Goal: Information Seeking & Learning: Check status

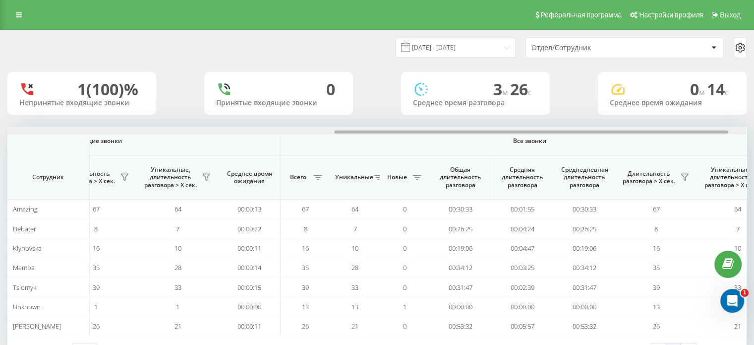
scroll to position [0, 644]
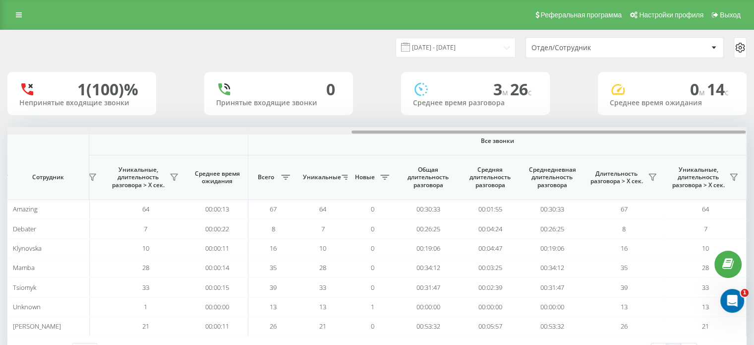
drag, startPoint x: 485, startPoint y: 132, endPoint x: 705, endPoint y: 128, distance: 219.2
click at [705, 128] on div at bounding box center [376, 130] width 739 height 7
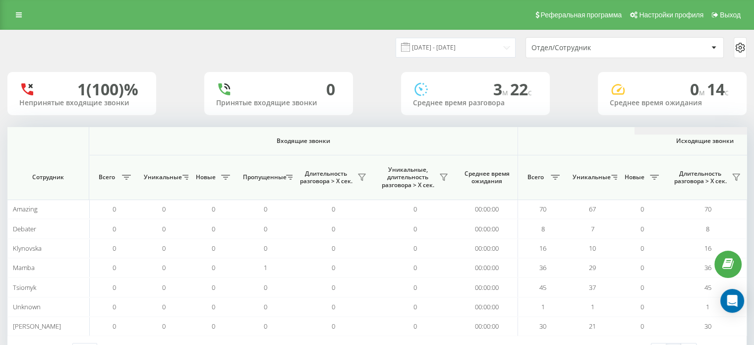
scroll to position [0, 644]
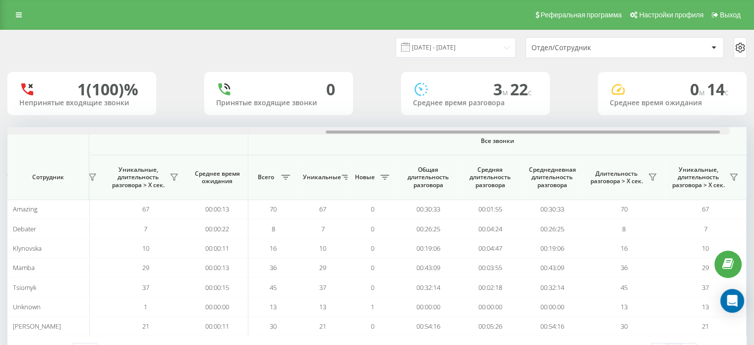
click at [754, 126] on html "[DOMAIN_NAME] Проекты [DOMAIN_NAME] Дашборд Центр обращений Аналитика Ваши отче…" at bounding box center [377, 172] width 754 height 345
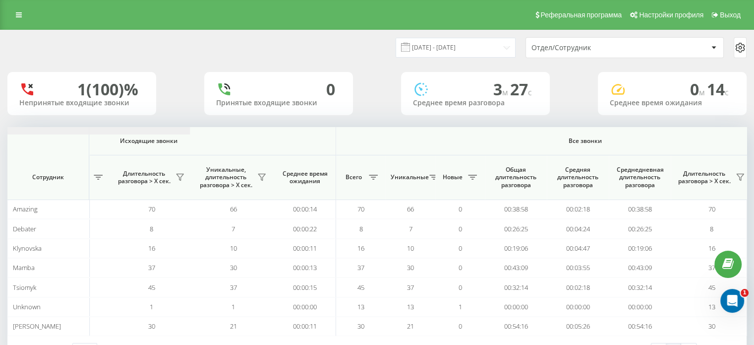
drag, startPoint x: 319, startPoint y: 131, endPoint x: 615, endPoint y: 124, distance: 295.6
click at [618, 126] on div "21.08.2025 - 21.08.2025 Отдел/Сотрудник 1 (100)% Непринятые входящие звонки 0 П…" at bounding box center [376, 197] width 739 height 334
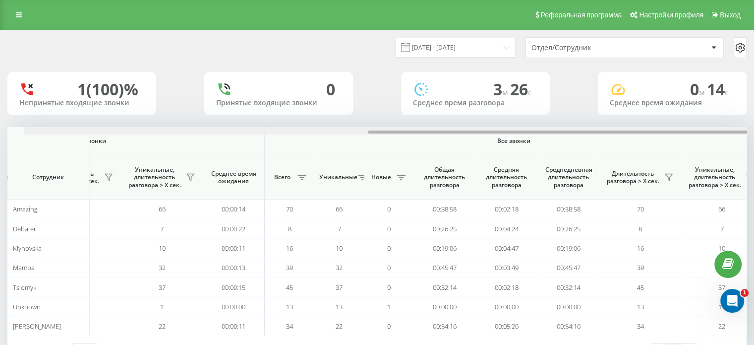
scroll to position [0, 644]
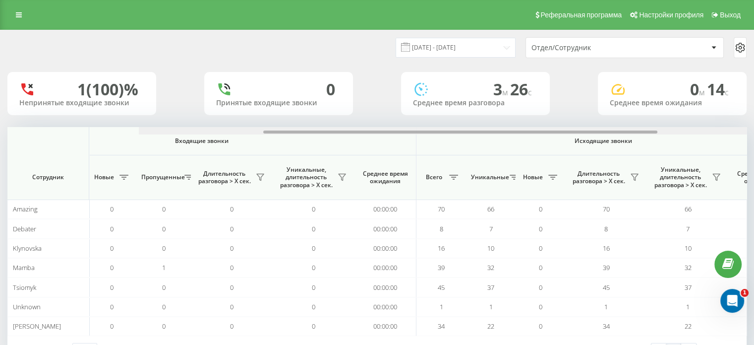
click at [330, 170] on div "Входящие звонки Исходящие звонки Все звонки Сотрудник Всего Уникальные Новые Пр…" at bounding box center [376, 231] width 739 height 209
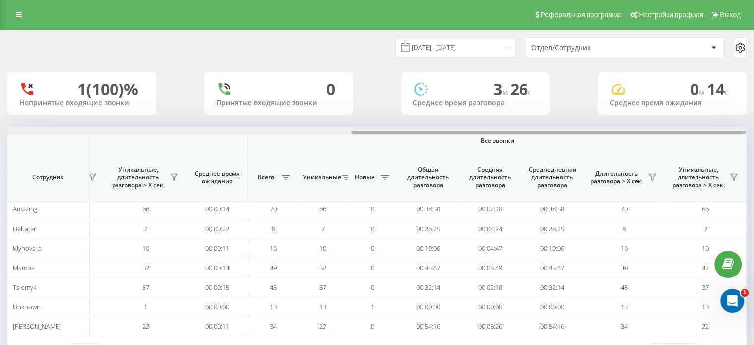
drag, startPoint x: 334, startPoint y: 132, endPoint x: 642, endPoint y: 119, distance: 308.2
click at [642, 119] on div "21.08.2025 - 21.08.2025 Отдел/Сотрудник 1 (100)% Непринятые входящие звонки 0 П…" at bounding box center [376, 197] width 739 height 334
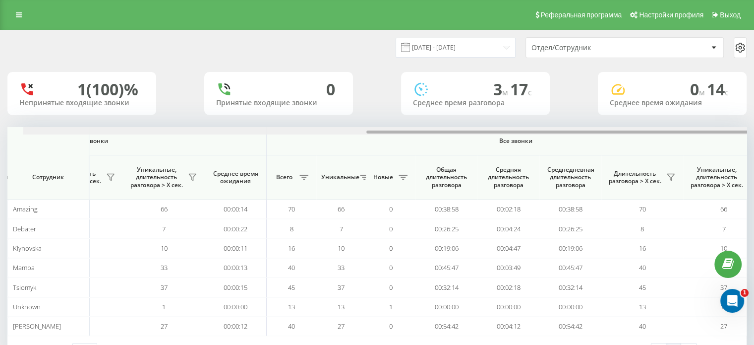
scroll to position [0, 642]
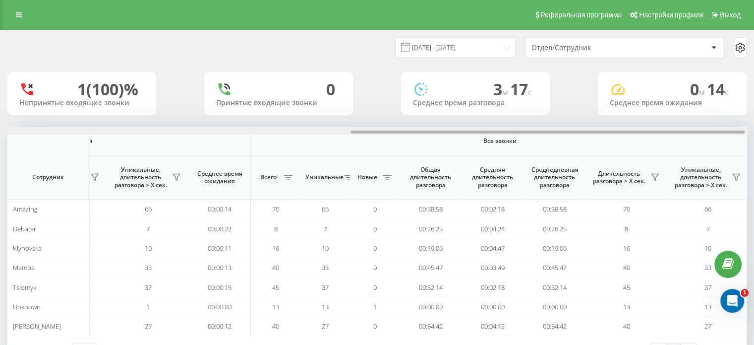
drag, startPoint x: 381, startPoint y: 131, endPoint x: 724, endPoint y: 139, distance: 343.3
click at [724, 139] on div "Входящие звонки Исходящие звонки Все звонки Сотрудник Всего Уникальные Новые Пр…" at bounding box center [376, 231] width 739 height 209
